Goal: Entertainment & Leisure: Consume media (video, audio)

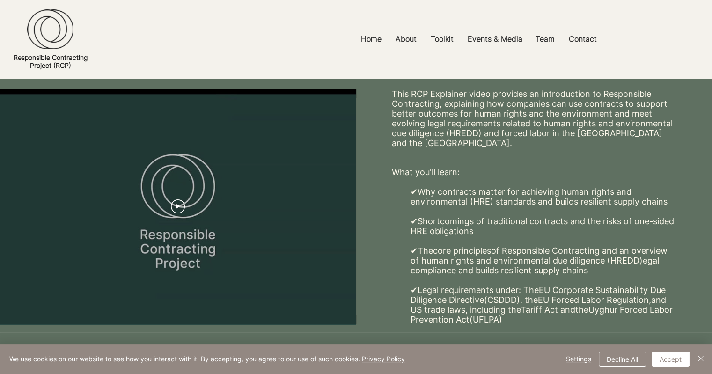
scroll to position [187, 0]
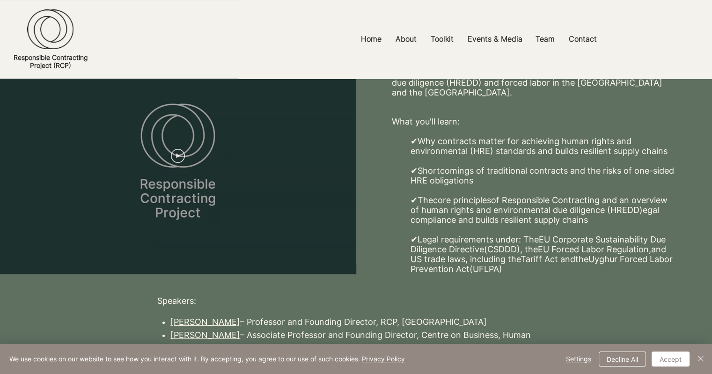
click at [177, 157] on icon "Play video" at bounding box center [179, 156] width 4 height 5
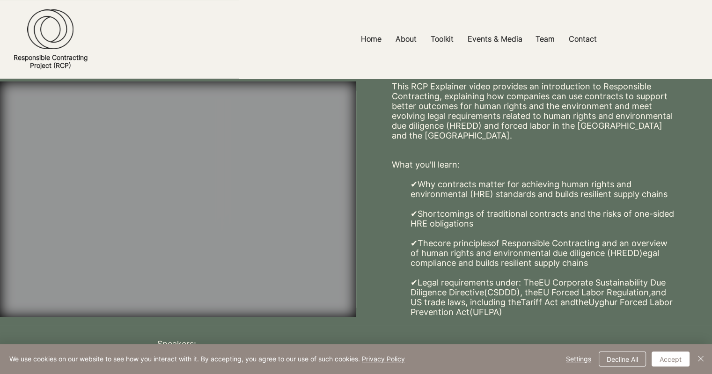
scroll to position [162, 0]
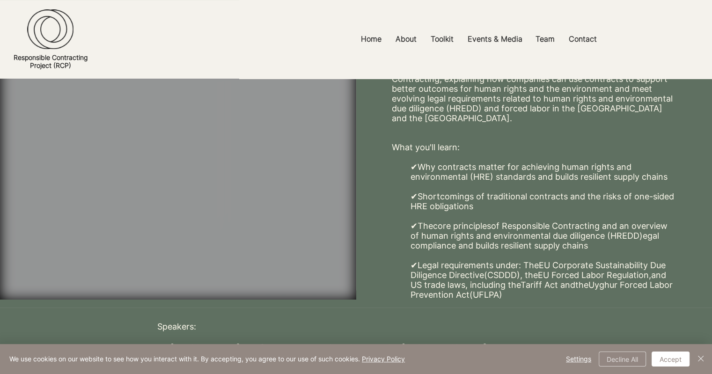
click at [626, 357] on button "Decline All" at bounding box center [622, 359] width 47 height 15
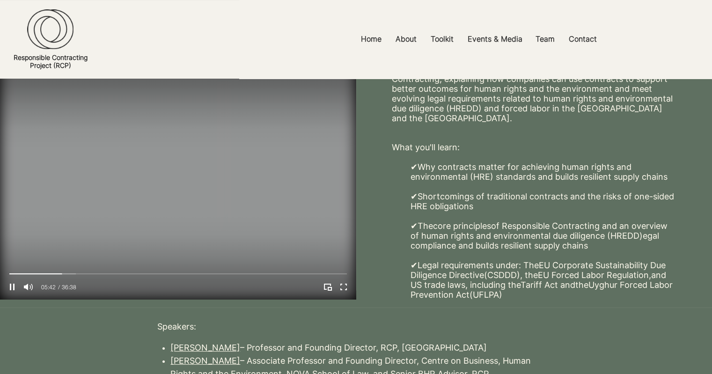
click at [80, 285] on div "05:42 36:38" at bounding box center [89, 286] width 178 height 25
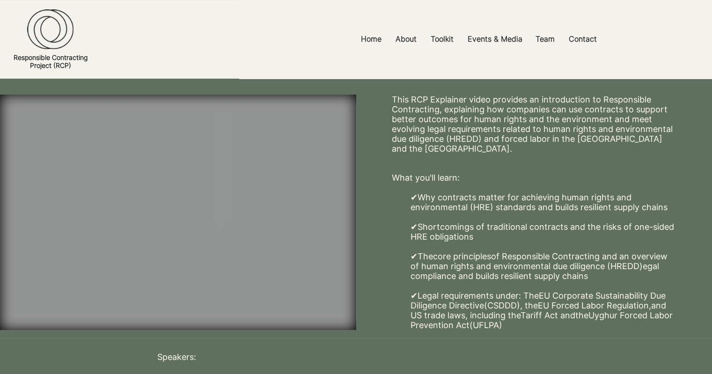
scroll to position [115, 0]
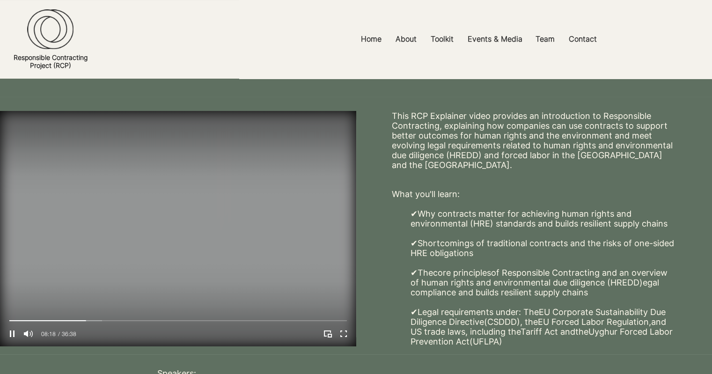
click at [150, 292] on video "Your Video Title Video Player" at bounding box center [178, 228] width 356 height 235
click at [322, 159] on video "Your Video Title Video Player" at bounding box center [178, 228] width 356 height 235
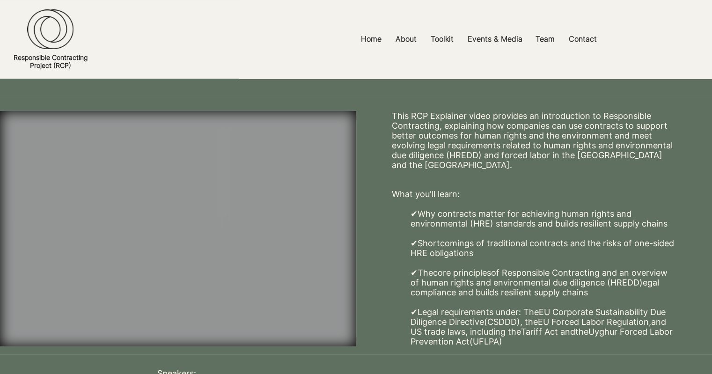
click at [324, 7] on div at bounding box center [356, 39] width 712 height 79
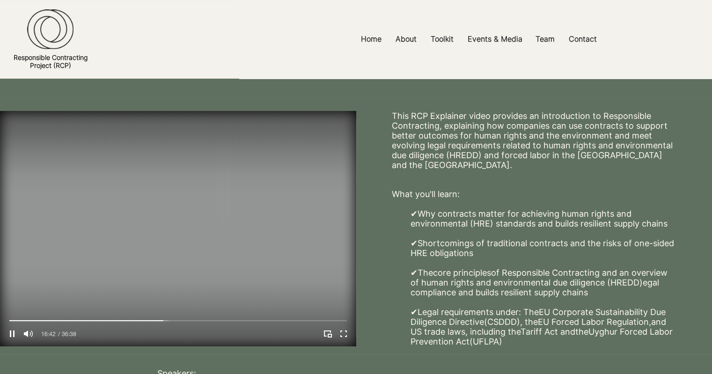
click at [221, 196] on video "Your Video Title Video Player" at bounding box center [178, 228] width 356 height 235
